Goal: Entertainment & Leisure: Consume media (video, audio)

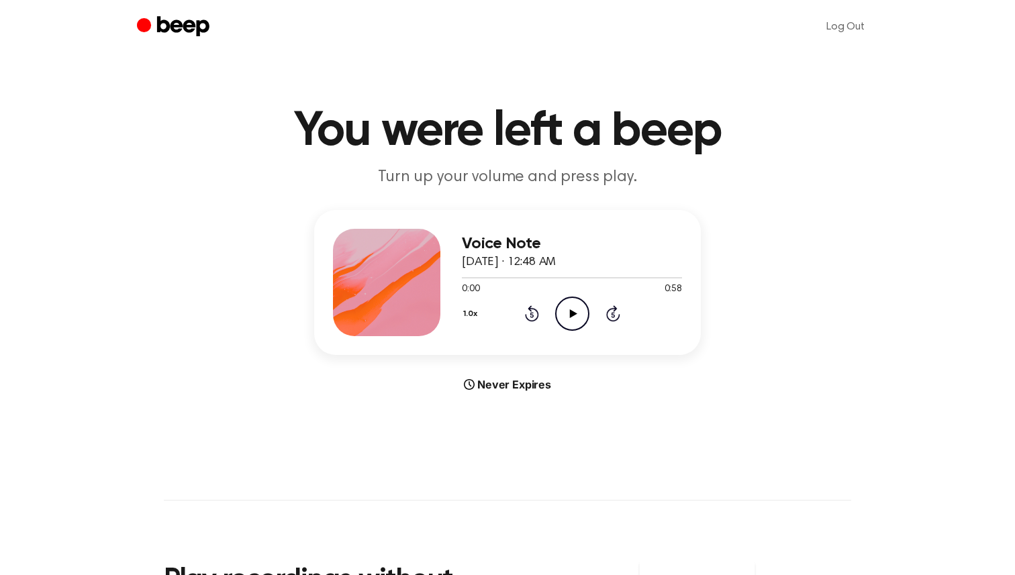
click at [558, 323] on circle at bounding box center [572, 313] width 33 height 33
click at [561, 319] on icon "Play Audio" at bounding box center [572, 314] width 34 height 34
click at [576, 301] on icon "Play Audio" at bounding box center [572, 314] width 34 height 34
click at [569, 311] on icon at bounding box center [572, 313] width 7 height 9
click at [572, 319] on icon "Play Audio" at bounding box center [572, 314] width 34 height 34
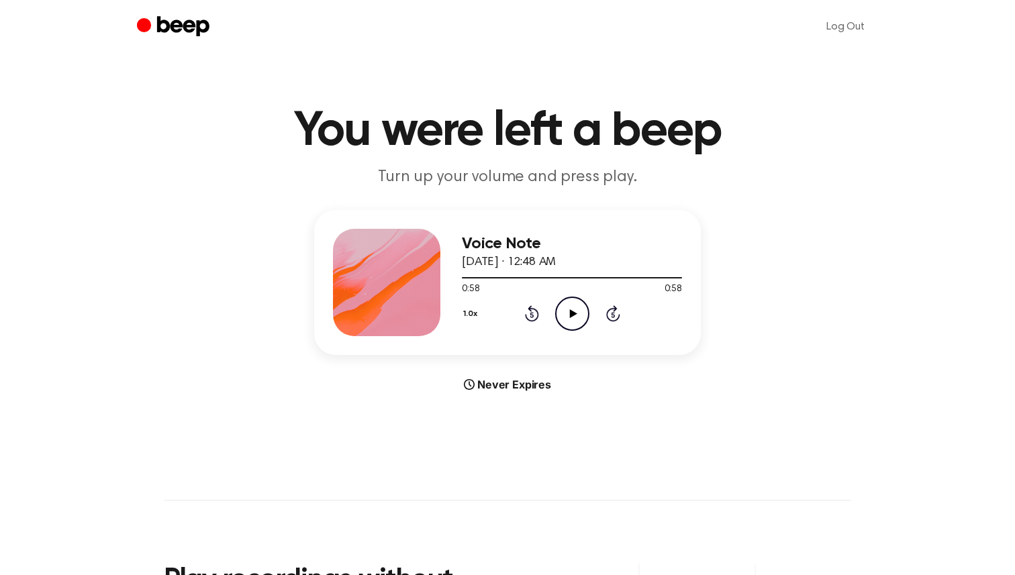
click at [566, 309] on icon "Play Audio" at bounding box center [572, 314] width 34 height 34
click at [575, 317] on icon "Play Audio" at bounding box center [572, 314] width 34 height 34
click at [574, 317] on icon "Play Audio" at bounding box center [572, 314] width 34 height 34
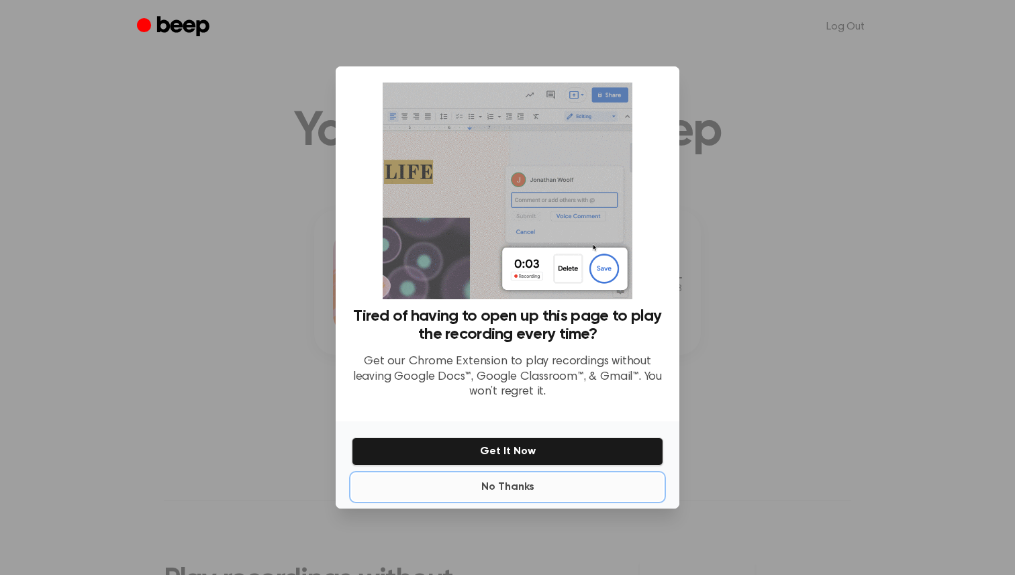
click at [524, 492] on button "No Thanks" at bounding box center [507, 487] width 311 height 27
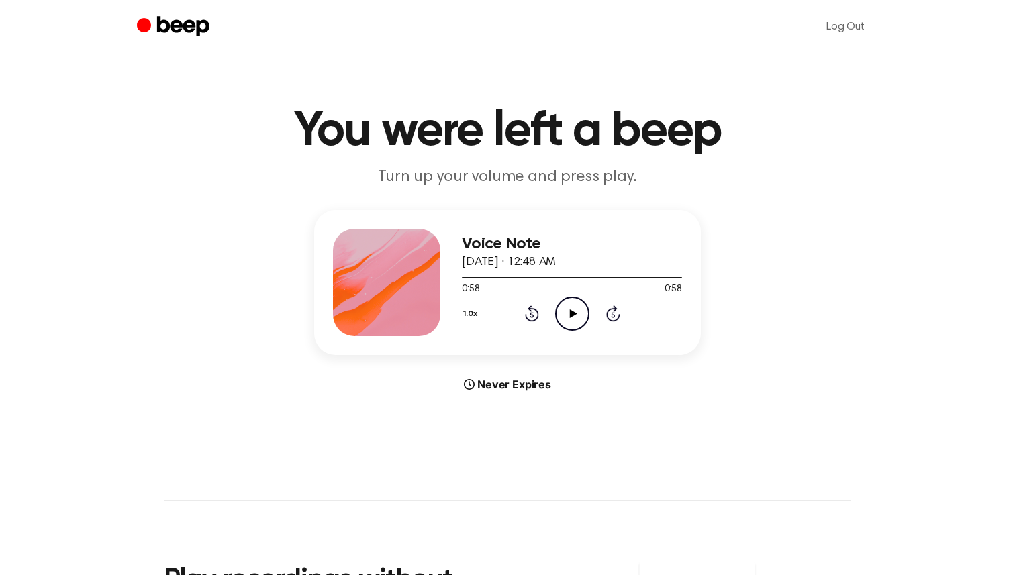
click at [580, 313] on icon "Play Audio" at bounding box center [572, 314] width 34 height 34
click at [668, 277] on div at bounding box center [572, 277] width 220 height 1
click at [523, 246] on h3 "Voice Note" at bounding box center [572, 244] width 220 height 18
click at [528, 244] on h3 "Voice Note" at bounding box center [572, 244] width 220 height 18
click at [653, 278] on div at bounding box center [572, 277] width 220 height 11
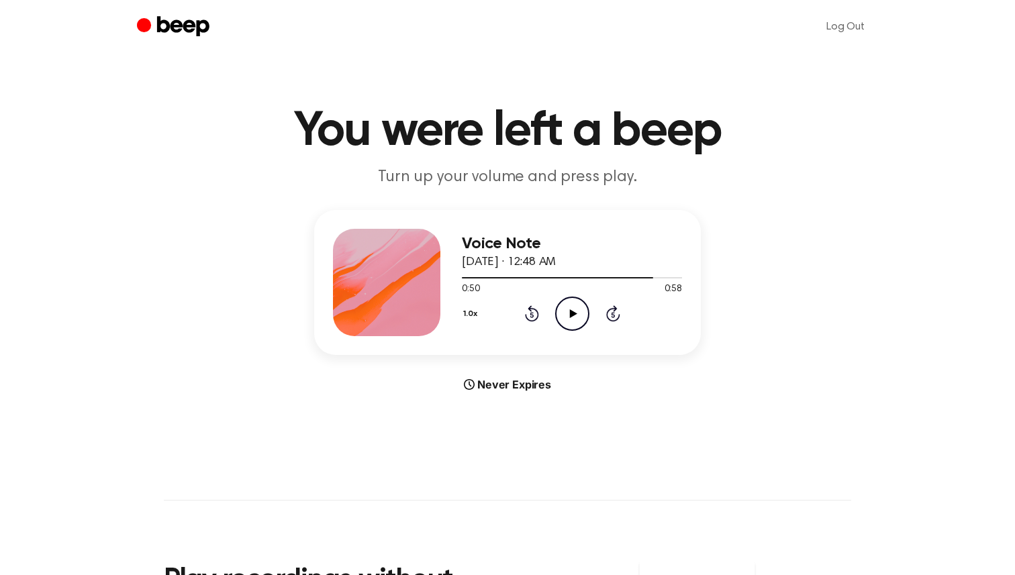
click at [580, 305] on icon "Play Audio" at bounding box center [572, 314] width 34 height 34
click at [571, 310] on icon "Pause Audio" at bounding box center [572, 314] width 34 height 34
click at [670, 278] on span at bounding box center [675, 277] width 11 height 11
click at [576, 305] on icon "Play Audio" at bounding box center [572, 314] width 34 height 34
click at [576, 305] on icon "Pause Audio" at bounding box center [572, 314] width 34 height 34
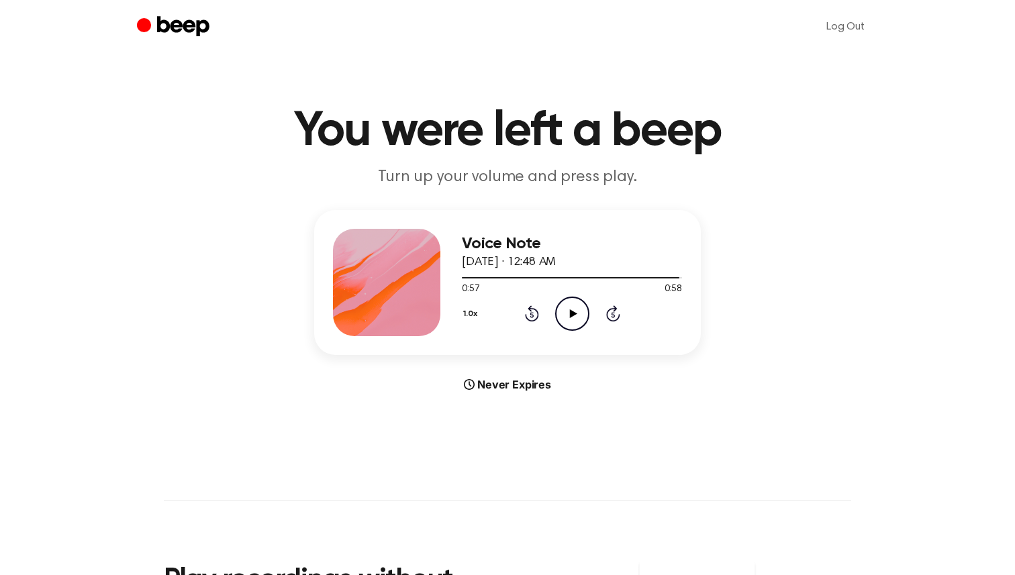
click at [564, 315] on icon "Play Audio" at bounding box center [572, 314] width 34 height 34
click at [565, 325] on icon "Play Audio" at bounding box center [572, 314] width 34 height 34
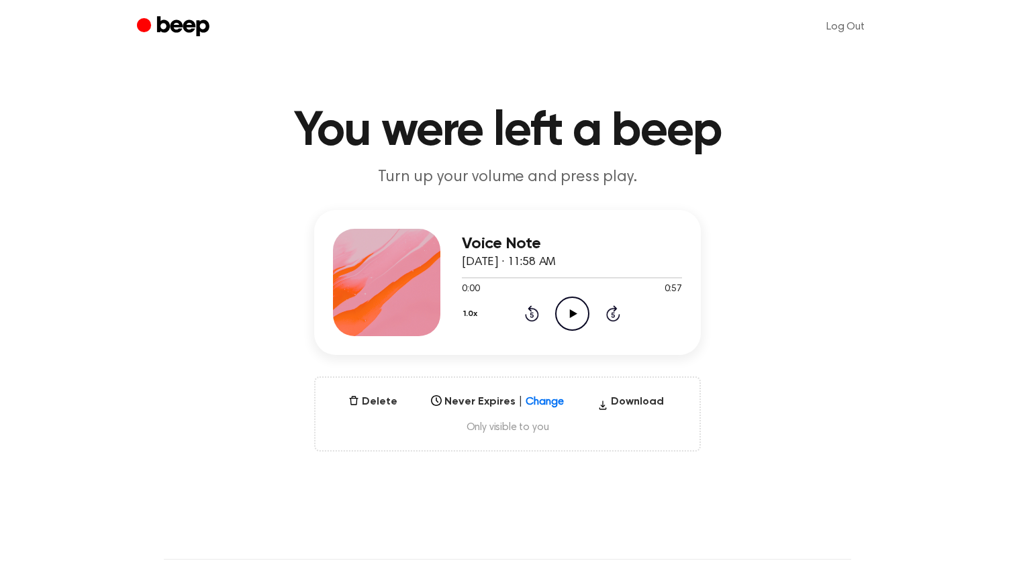
click at [575, 305] on icon "Play Audio" at bounding box center [572, 314] width 34 height 34
click at [662, 280] on div at bounding box center [572, 277] width 220 height 11
click at [584, 313] on icon "Play Audio" at bounding box center [572, 314] width 34 height 34
click at [564, 300] on icon "Play Audio" at bounding box center [572, 314] width 34 height 34
click at [570, 309] on icon at bounding box center [572, 313] width 6 height 9
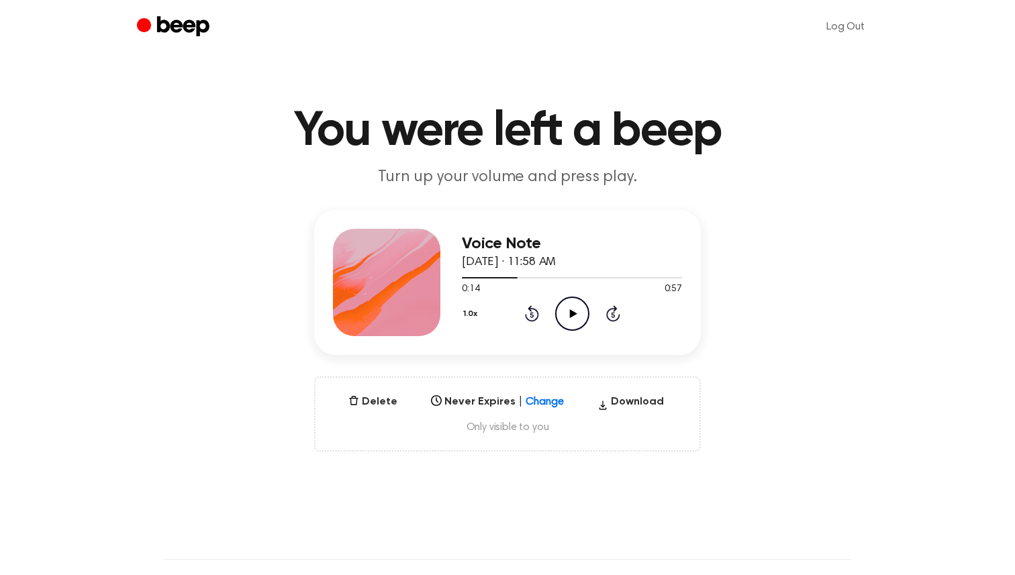
click at [568, 325] on icon "Play Audio" at bounding box center [572, 314] width 34 height 34
click at [567, 313] on icon "Pause Audio" at bounding box center [572, 314] width 34 height 34
click at [570, 316] on icon at bounding box center [572, 313] width 7 height 9
click at [570, 301] on icon "Play Audio" at bounding box center [572, 314] width 34 height 34
click at [663, 280] on div at bounding box center [572, 277] width 220 height 11
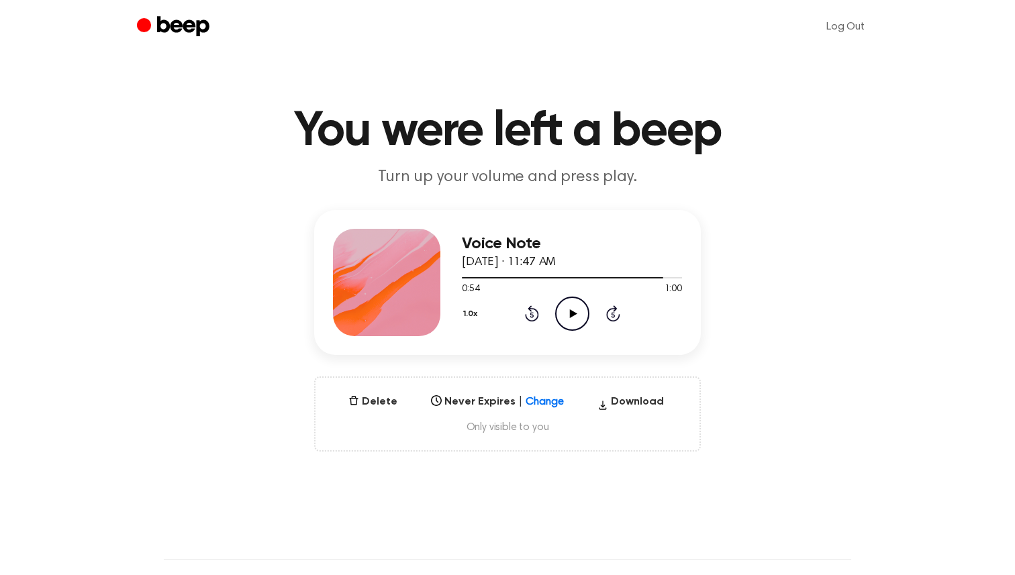
click at [580, 315] on icon "Play Audio" at bounding box center [572, 314] width 34 height 34
click at [569, 312] on icon at bounding box center [572, 313] width 7 height 9
click at [569, 312] on icon at bounding box center [572, 313] width 6 height 9
click at [566, 319] on icon "Play Audio" at bounding box center [572, 314] width 34 height 34
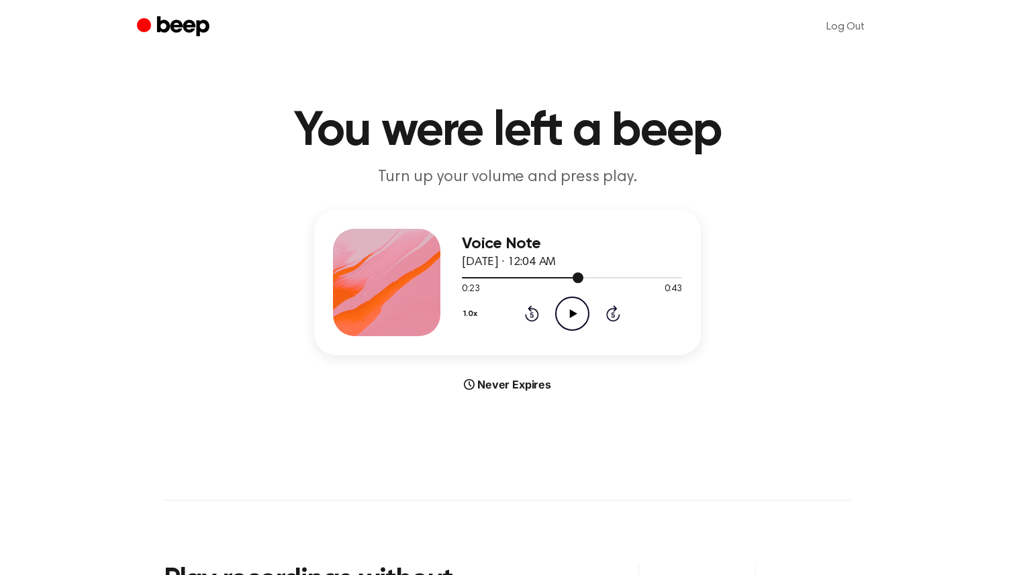
click at [591, 279] on div at bounding box center [572, 277] width 220 height 11
click at [572, 310] on icon at bounding box center [572, 313] width 7 height 9
click at [614, 278] on div at bounding box center [572, 277] width 220 height 11
click at [640, 277] on div at bounding box center [572, 277] width 220 height 1
click at [562, 329] on icon "Pause Audio" at bounding box center [572, 314] width 34 height 34
